Goal: Task Accomplishment & Management: Use online tool/utility

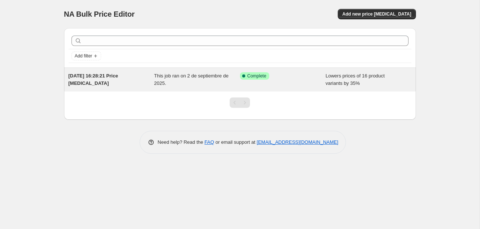
click at [250, 88] on div "[DATE] 16:28:21 Price [MEDICAL_DATA] This job ran on 2 de septiembre de 2025. S…" at bounding box center [240, 80] width 352 height 24
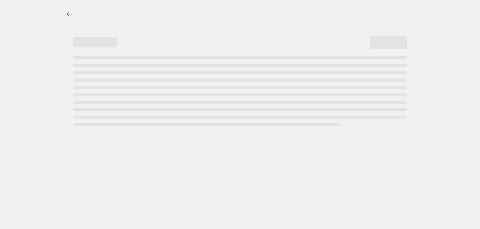
select select "percentage"
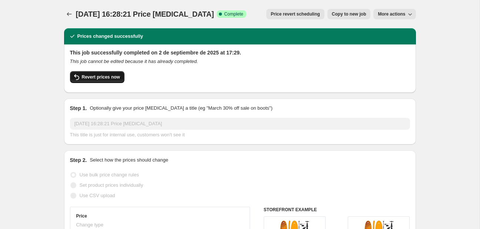
click at [99, 77] on span "Revert prices now" at bounding box center [101, 77] width 38 height 6
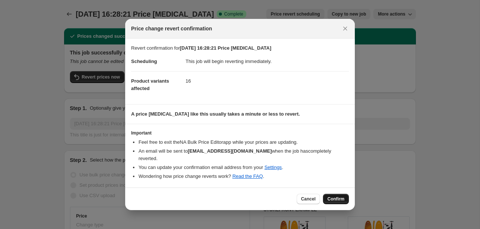
click at [337, 196] on span "Confirm" at bounding box center [335, 199] width 17 height 6
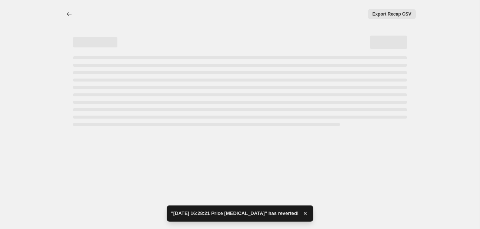
select select "percentage"
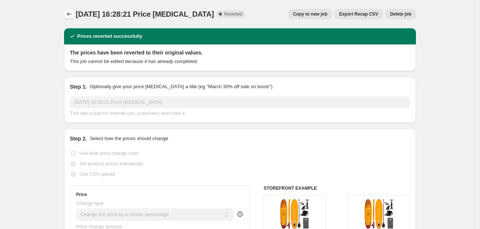
click at [68, 12] on icon "Price change jobs" at bounding box center [69, 13] width 7 height 7
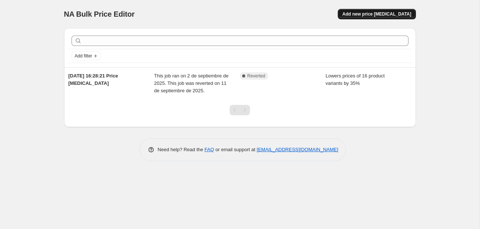
click at [383, 14] on span "Add new price [MEDICAL_DATA]" at bounding box center [376, 14] width 69 height 6
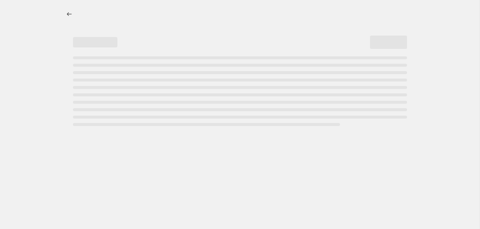
select select "percentage"
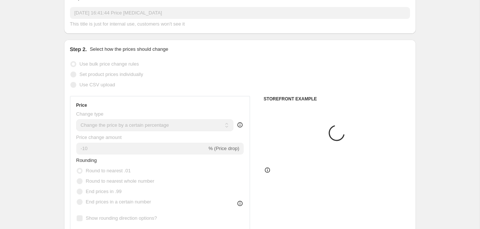
scroll to position [44, 0]
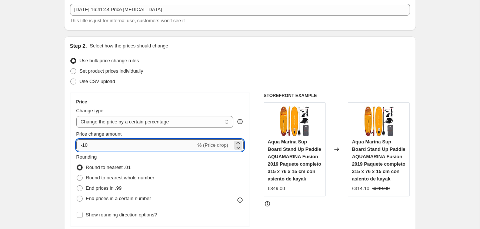
click at [118, 147] on input "-10" at bounding box center [136, 145] width 120 height 12
type input "-1"
type input "-35"
click at [226, 55] on div "Step 2. Select how the prices should change Use bulk price change rules Set pro…" at bounding box center [240, 166] width 340 height 248
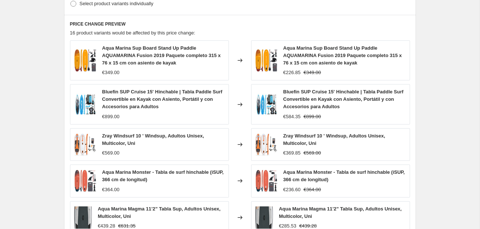
scroll to position [537, 0]
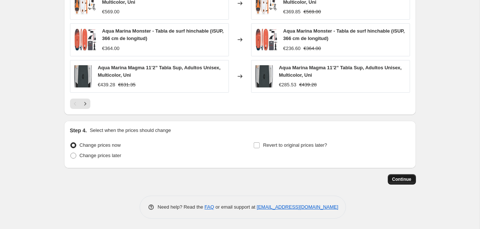
click at [410, 183] on button "Continue" at bounding box center [402, 179] width 28 height 10
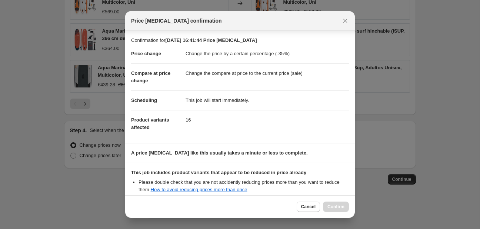
scroll to position [83, 0]
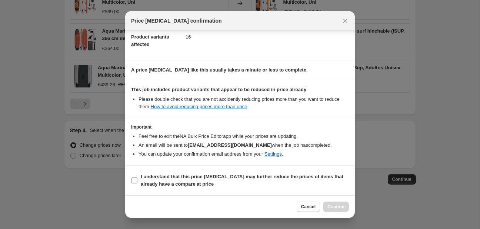
click at [156, 176] on b "I understand that this price [MEDICAL_DATA] may further reduce the prices of it…" at bounding box center [242, 180] width 203 height 13
click at [137, 177] on input "I understand that this price [MEDICAL_DATA] may further reduce the prices of it…" at bounding box center [134, 180] width 6 height 6
checkbox input "true"
click at [330, 201] on div "Cancel Confirm" at bounding box center [240, 206] width 230 height 23
click at [335, 207] on span "Confirm" at bounding box center [335, 207] width 17 height 6
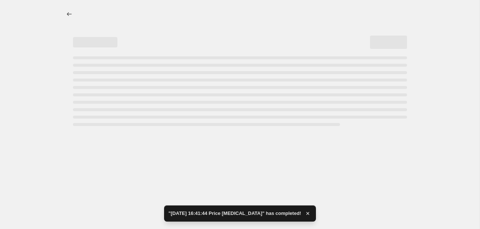
select select "percentage"
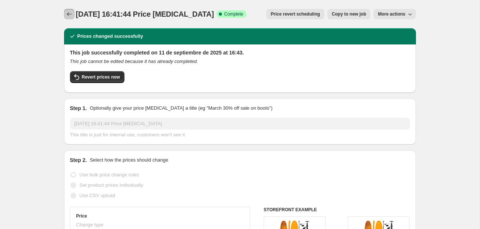
click at [70, 10] on button "Price change jobs" at bounding box center [69, 14] width 10 height 10
